Goal: Task Accomplishment & Management: Complete application form

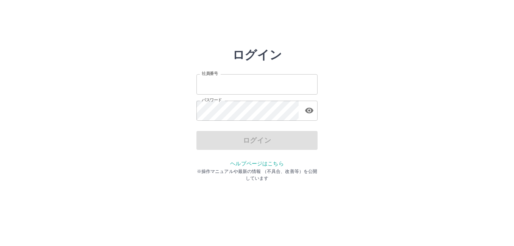
type input "*******"
click at [236, 141] on div "ログイン" at bounding box center [256, 140] width 121 height 19
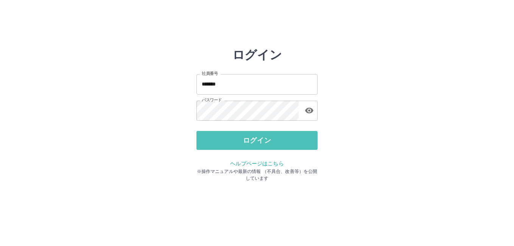
click at [236, 141] on button "ログイン" at bounding box center [256, 140] width 121 height 19
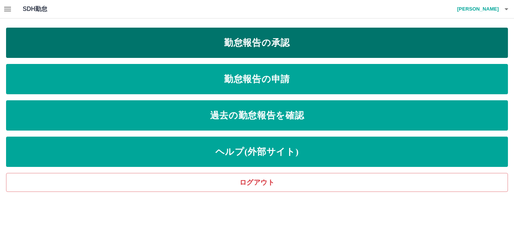
click at [286, 39] on link "勤怠報告の承認" at bounding box center [257, 43] width 502 height 30
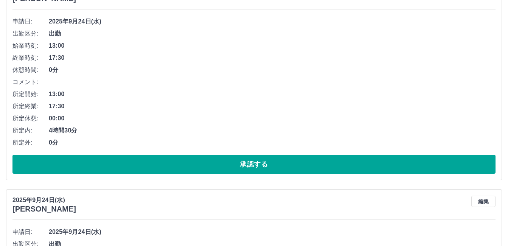
scroll to position [114, 0]
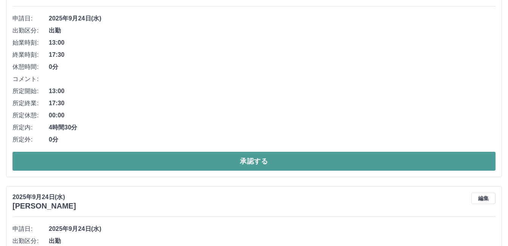
click at [261, 163] on button "承認する" at bounding box center [253, 161] width 483 height 19
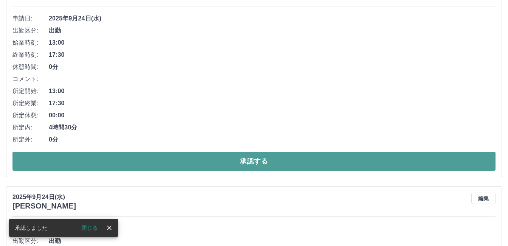
click at [229, 158] on button "承認する" at bounding box center [253, 161] width 483 height 19
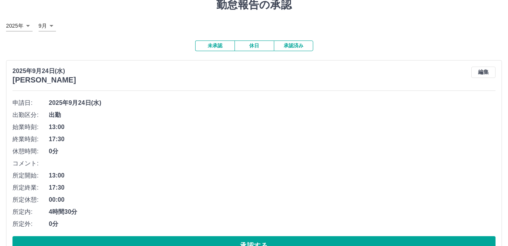
scroll to position [76, 0]
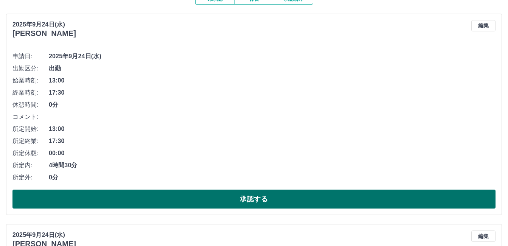
click at [248, 201] on button "承認する" at bounding box center [253, 199] width 483 height 19
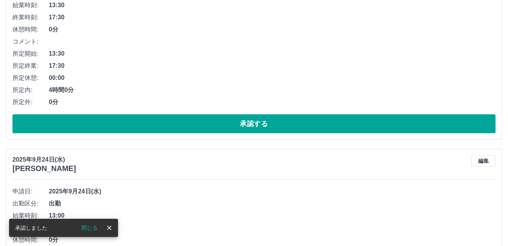
scroll to position [151, 0]
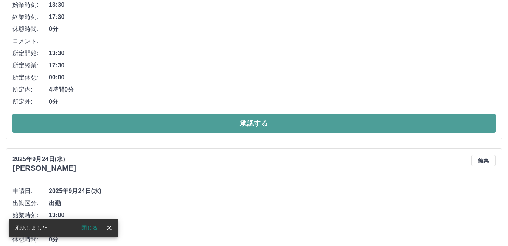
click at [210, 124] on button "承認する" at bounding box center [253, 123] width 483 height 19
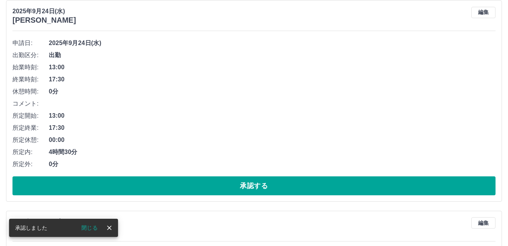
scroll to position [114, 0]
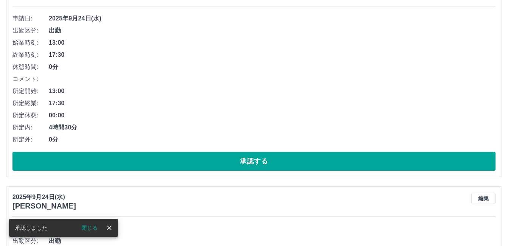
click at [220, 171] on div "2025年9月24日(水) 佐古　光子 編集 申請日: 2025年9月24日(水) 出勤区分: 出勤 始業時刻: 13:00 終業時刻: 17:30 休憩時間…" at bounding box center [254, 76] width 496 height 201
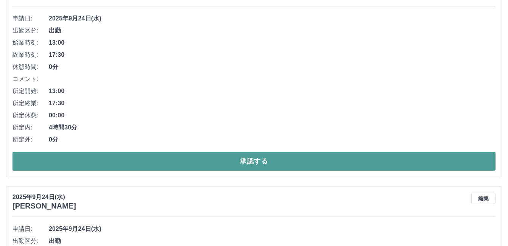
click at [209, 152] on button "承認する" at bounding box center [253, 161] width 483 height 19
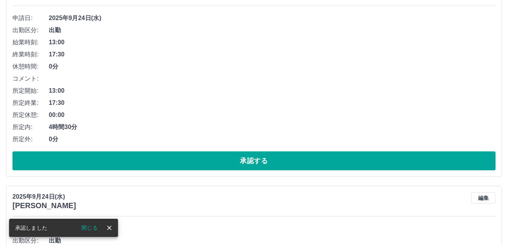
scroll to position [151, 0]
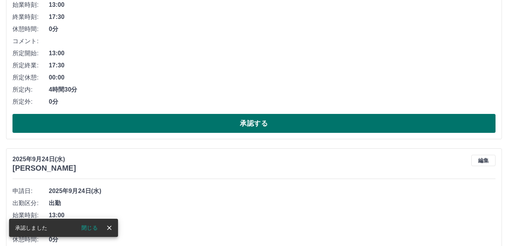
click at [182, 129] on button "承認する" at bounding box center [253, 123] width 483 height 19
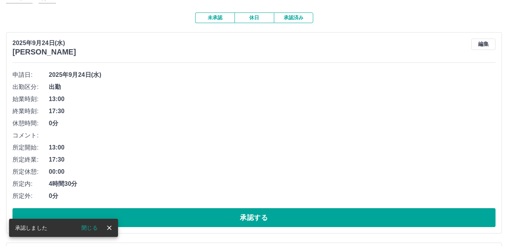
scroll to position [114, 0]
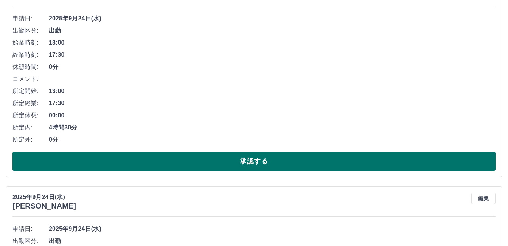
click at [170, 160] on button "承認する" at bounding box center [253, 161] width 483 height 19
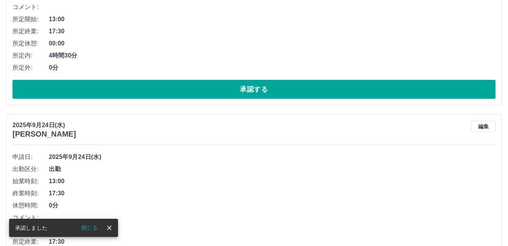
scroll to position [189, 0]
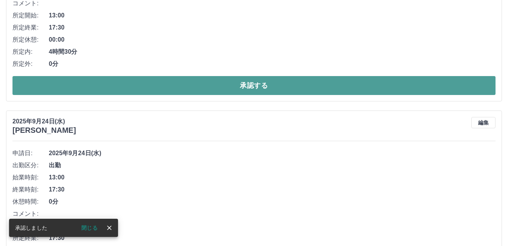
click at [217, 90] on button "承認する" at bounding box center [253, 85] width 483 height 19
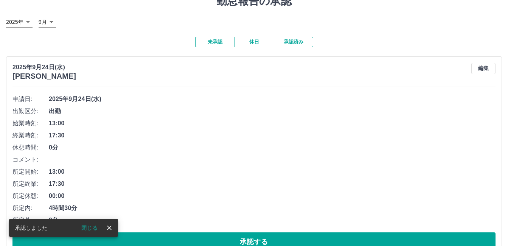
scroll to position [76, 0]
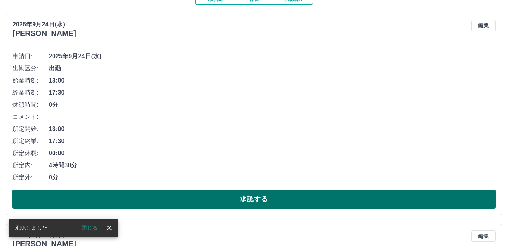
click at [199, 194] on button "承認する" at bounding box center [253, 199] width 483 height 19
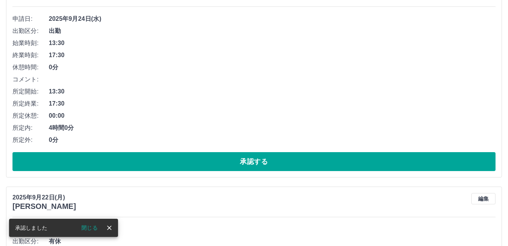
scroll to position [114, 0]
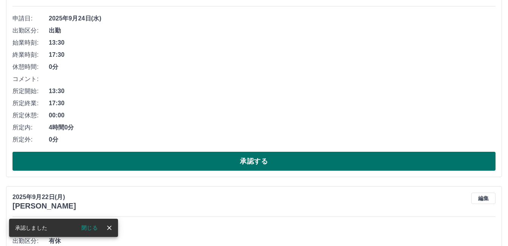
click at [183, 164] on button "承認する" at bounding box center [253, 161] width 483 height 19
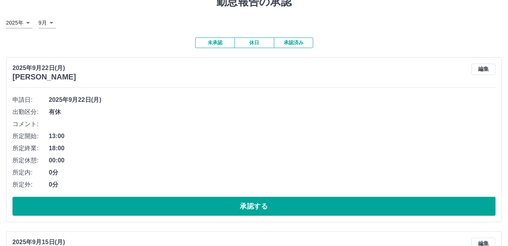
scroll to position [76, 0]
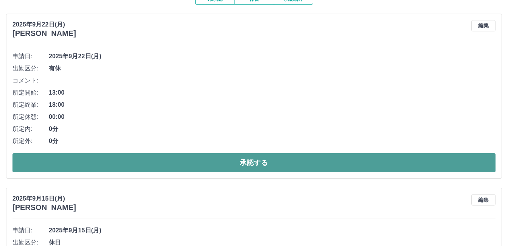
click at [68, 168] on button "承認する" at bounding box center [253, 162] width 483 height 19
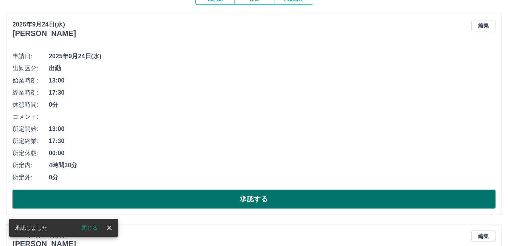
click at [165, 197] on button "承認する" at bounding box center [253, 199] width 483 height 19
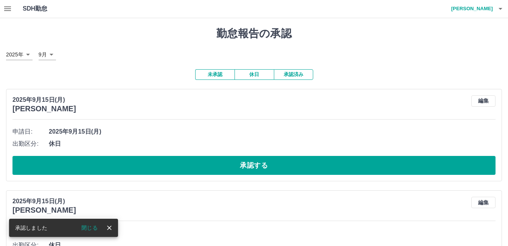
scroll to position [0, 0]
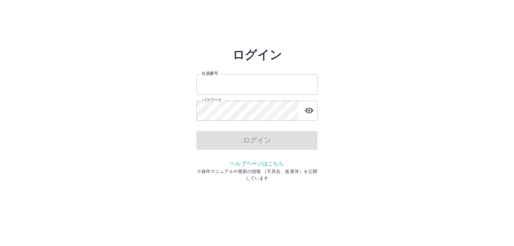
type input "*******"
click at [277, 139] on div "ログイン" at bounding box center [256, 140] width 121 height 19
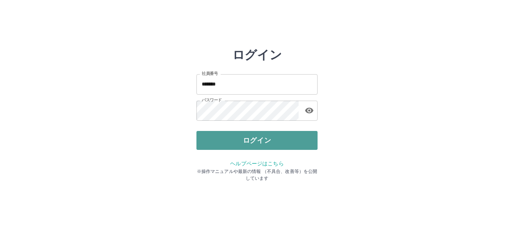
click at [258, 145] on button "ログイン" at bounding box center [256, 140] width 121 height 19
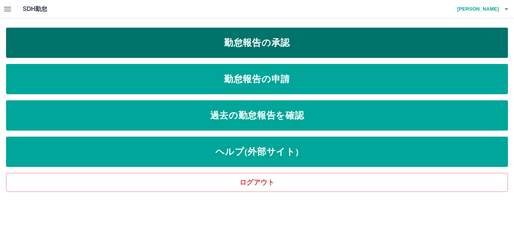
click at [268, 51] on link "勤怠報告の承認" at bounding box center [257, 43] width 502 height 30
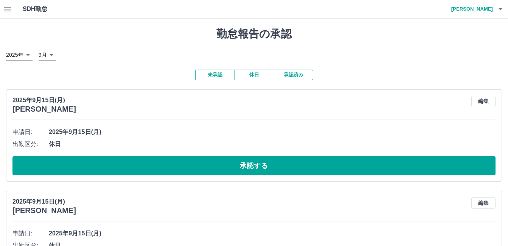
click at [6, 12] on icon "button" at bounding box center [7, 9] width 9 height 9
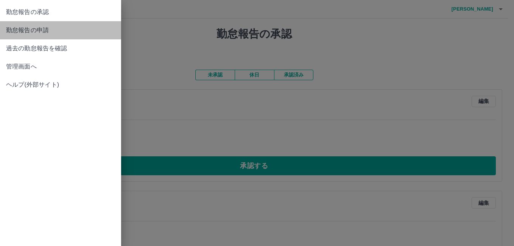
click at [24, 28] on span "勤怠報告の申請" at bounding box center [60, 30] width 109 height 9
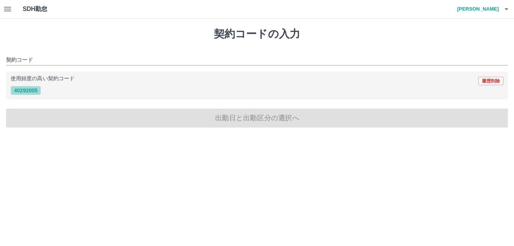
click at [19, 90] on button "40292005" at bounding box center [26, 90] width 30 height 9
type input "********"
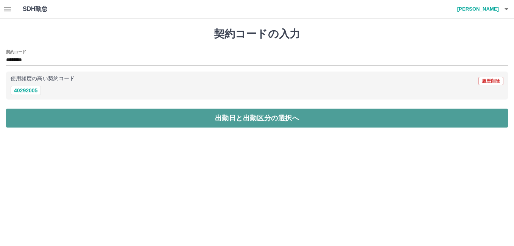
click at [76, 122] on button "出勤日と出勤区分の選択へ" at bounding box center [257, 118] width 502 height 19
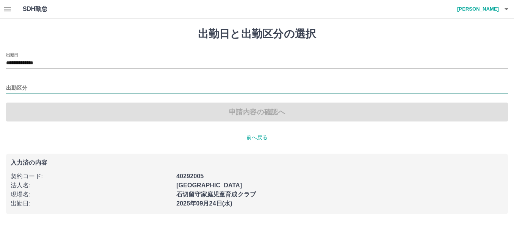
click at [22, 90] on input "出勤区分" at bounding box center [257, 88] width 502 height 9
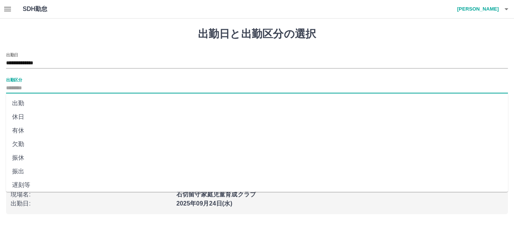
click at [19, 101] on li "出勤" at bounding box center [257, 104] width 502 height 14
type input "**"
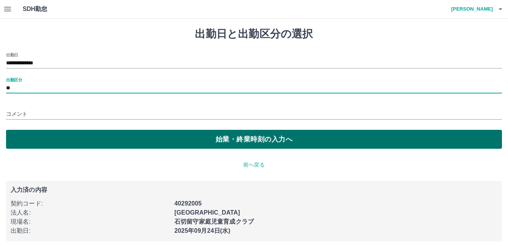
click at [43, 137] on button "始業・終業時刻の入力へ" at bounding box center [254, 139] width 496 height 19
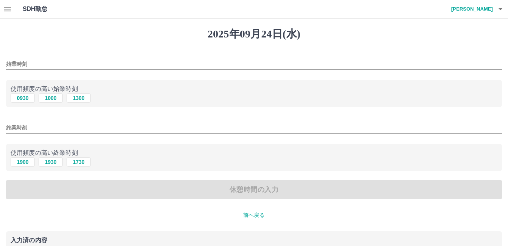
click at [30, 64] on input "始業時刻" at bounding box center [254, 64] width 496 height 11
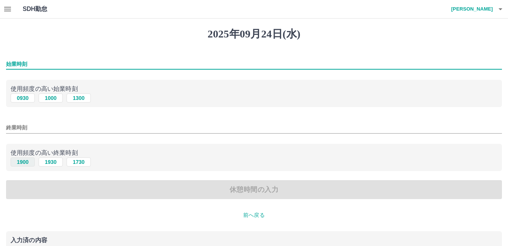
type input "****"
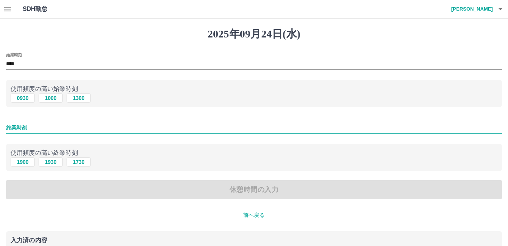
click at [15, 128] on input "終業時刻" at bounding box center [254, 127] width 496 height 11
type input "****"
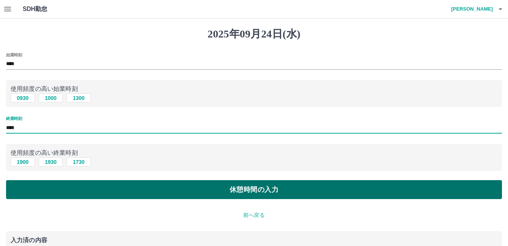
click at [177, 194] on button "休憩時間の入力" at bounding box center [254, 189] width 496 height 19
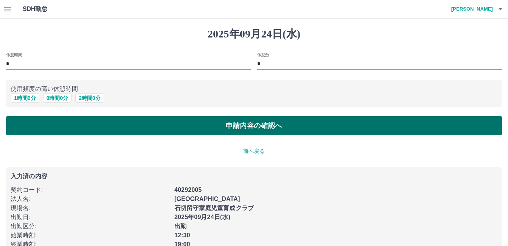
click at [188, 135] on button "申請内容の確認へ" at bounding box center [254, 125] width 496 height 19
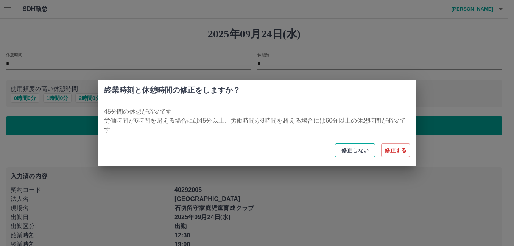
click at [358, 154] on button "修正しない" at bounding box center [355, 150] width 40 height 14
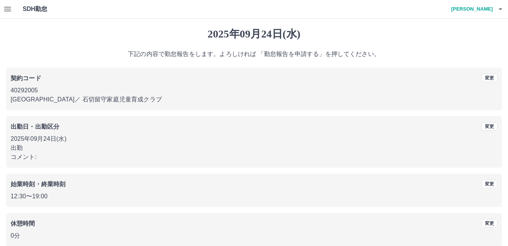
scroll to position [37, 0]
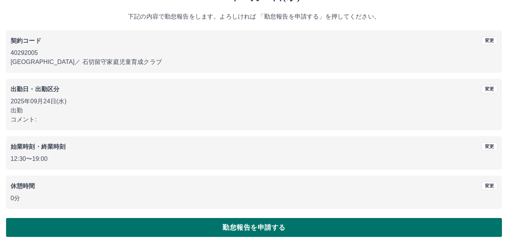
click at [216, 221] on button "勤怠報告を申請する" at bounding box center [254, 227] width 496 height 19
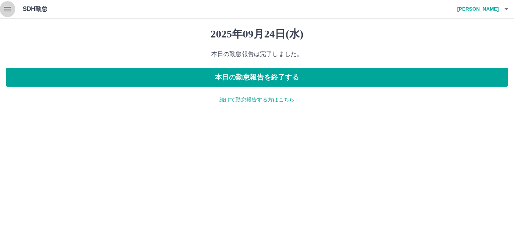
click at [11, 10] on icon "button" at bounding box center [7, 9] width 9 height 9
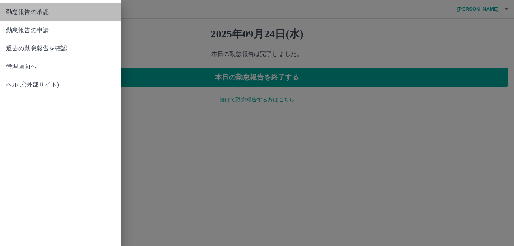
click at [19, 10] on span "勤怠報告の承認" at bounding box center [60, 12] width 109 height 9
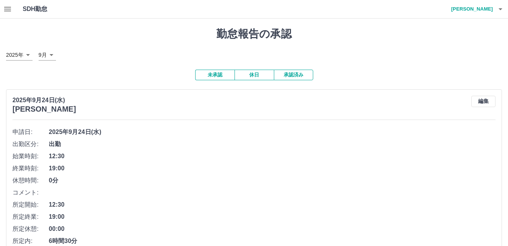
scroll to position [151, 0]
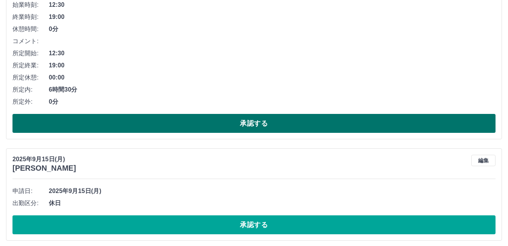
click at [193, 123] on button "承認する" at bounding box center [253, 123] width 483 height 19
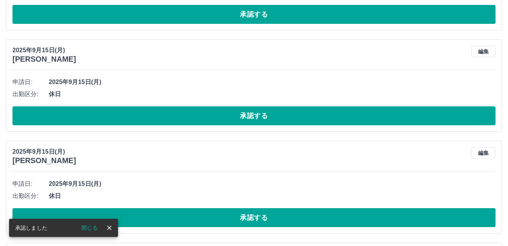
scroll to position [0, 0]
